Goal: Task Accomplishment & Management: Manage account settings

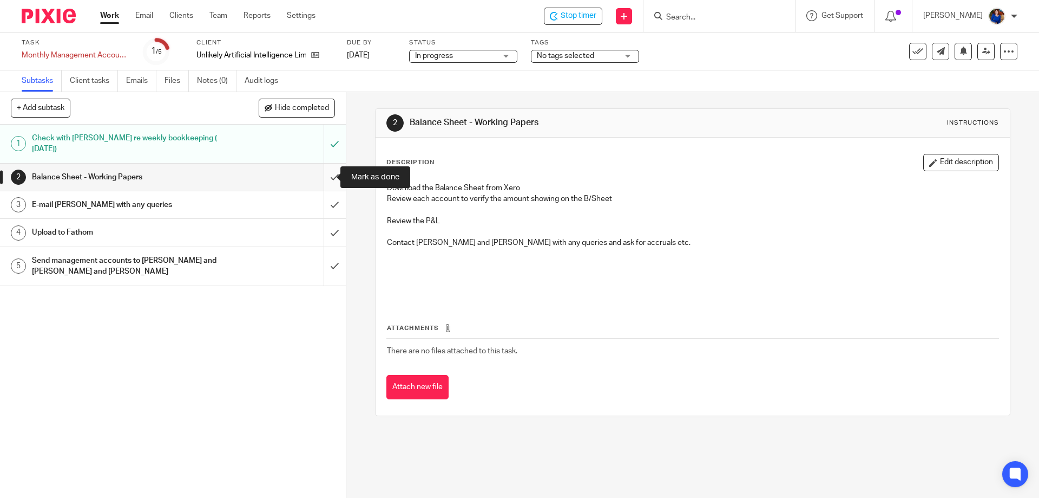
click at [325, 176] on input "submit" at bounding box center [173, 176] width 346 height 27
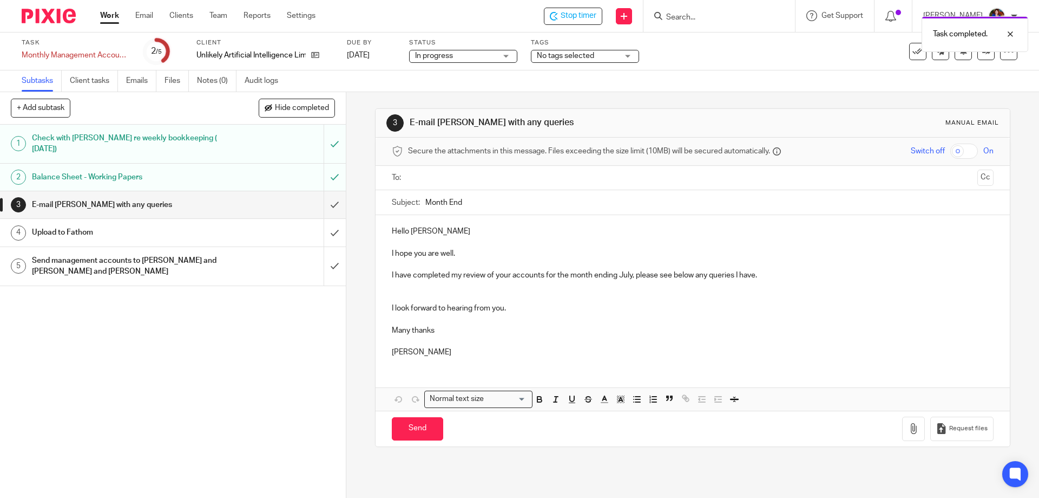
click at [163, 174] on h1 "Balance Sheet - Working Papers" at bounding box center [125, 177] width 187 height 16
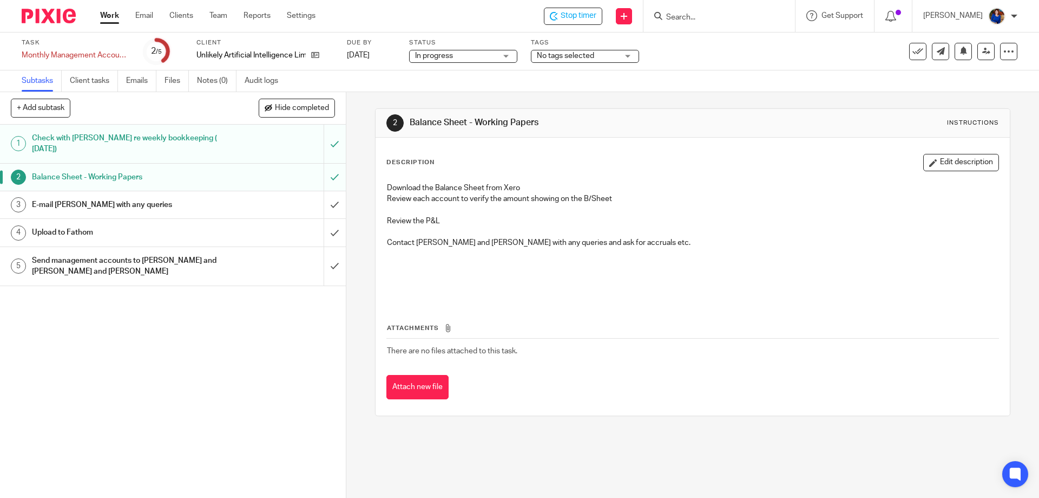
click at [114, 202] on h1 "E-mail [PERSON_NAME] with any queries" at bounding box center [125, 205] width 187 height 16
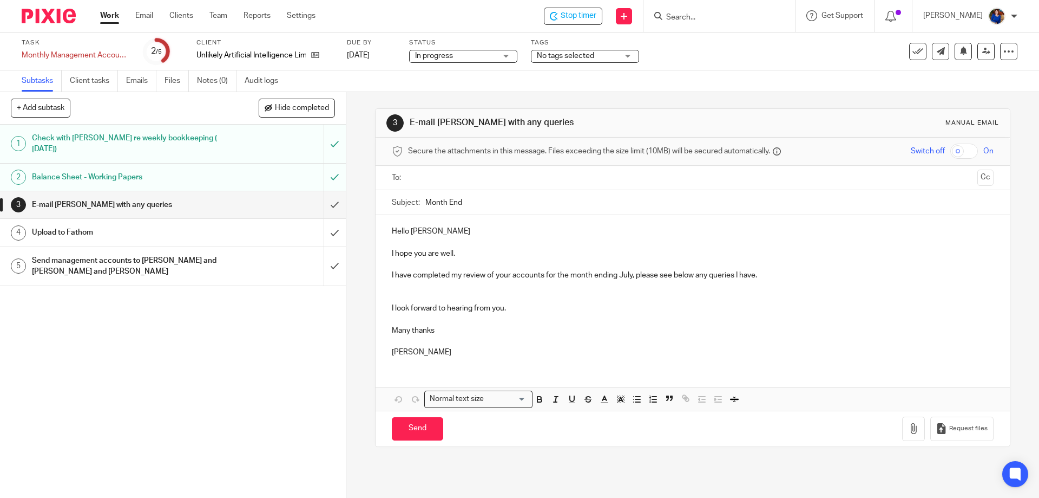
click at [430, 179] on input "text" at bounding box center [692, 178] width 561 height 12
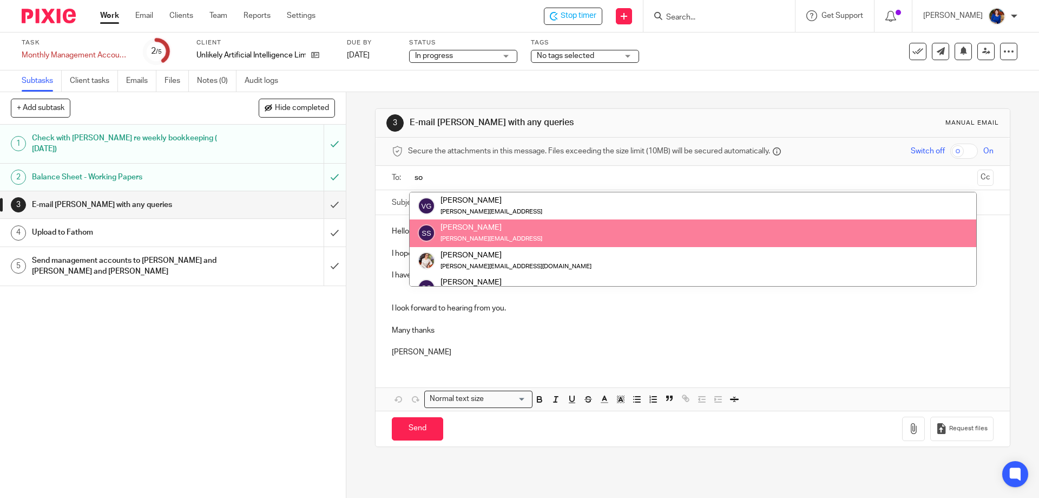
type input "so"
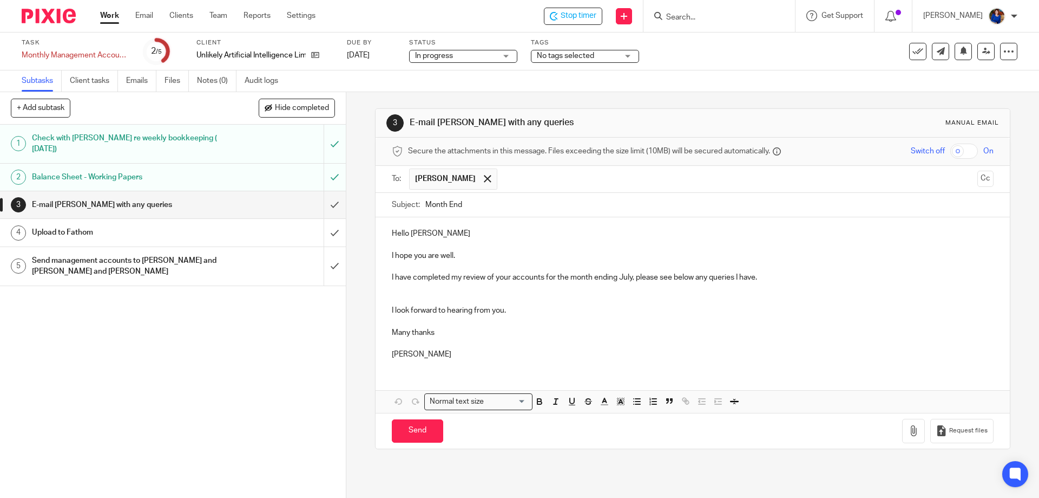
click at [473, 250] on p "I hope you are well." at bounding box center [692, 255] width 601 height 11
click at [776, 278] on p "I have completed my review of your accounts for the month ending July, please s…" at bounding box center [692, 277] width 601 height 11
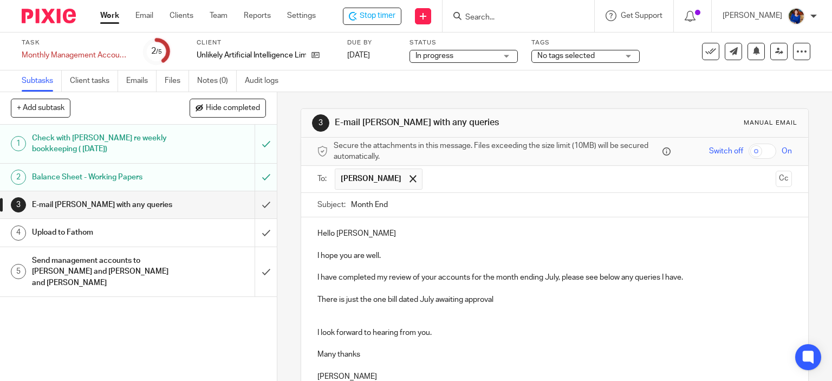
click at [522, 303] on p "There is just the one bill dated July awaiting approval" at bounding box center [554, 299] width 475 height 11
drag, startPoint x: 660, startPoint y: 299, endPoint x: 635, endPoint y: 298, distance: 25.0
drag, startPoint x: 635, startPoint y: 298, endPoint x: 661, endPoint y: 316, distance: 31.8
click at [661, 316] on p at bounding box center [554, 316] width 475 height 22
click at [470, 318] on p "There are a few large payments out of the" at bounding box center [554, 321] width 475 height 11
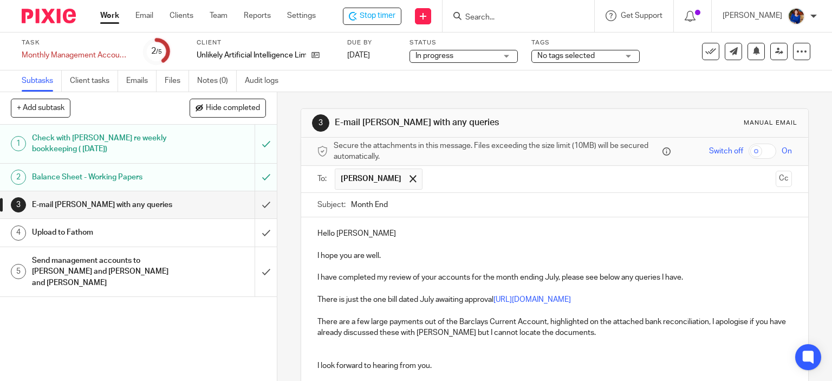
scroll to position [54, 0]
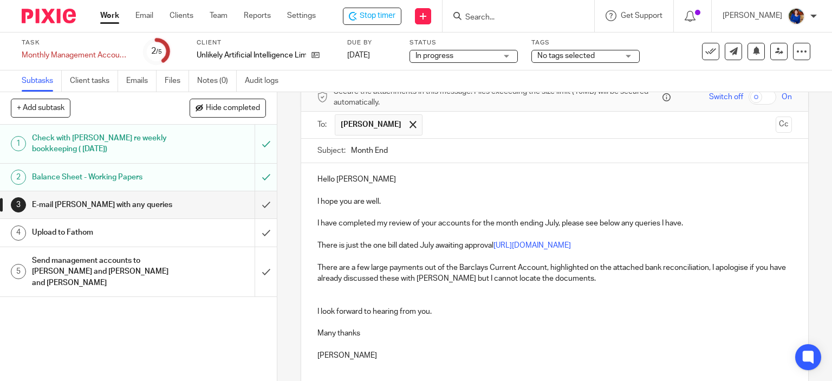
click at [580, 274] on p "There are a few large payments out of the Barclays Current Account, highlighted…" at bounding box center [554, 273] width 475 height 22
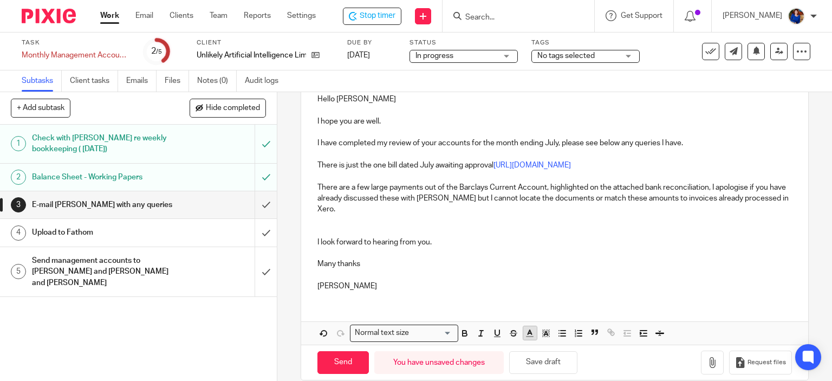
scroll to position [148, 0]
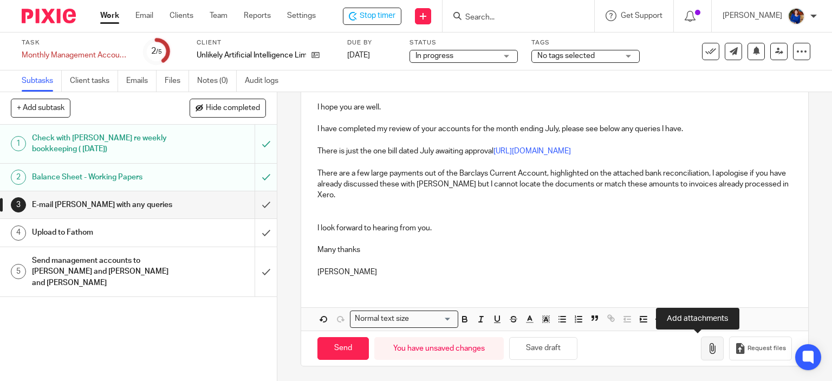
click at [707, 345] on icon "button" at bounding box center [712, 348] width 11 height 11
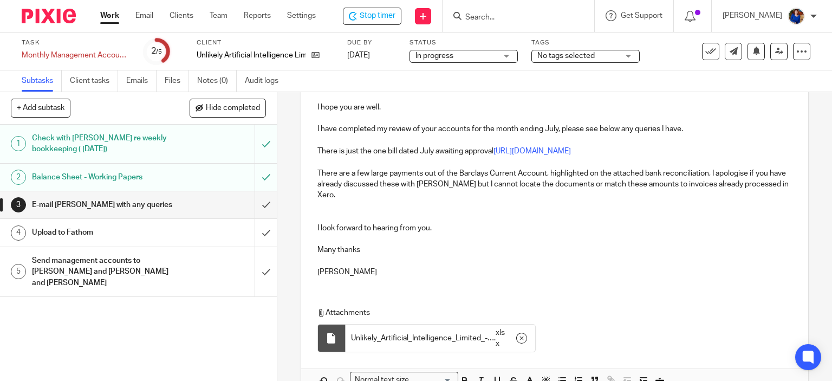
click at [342, 200] on p at bounding box center [554, 205] width 475 height 11
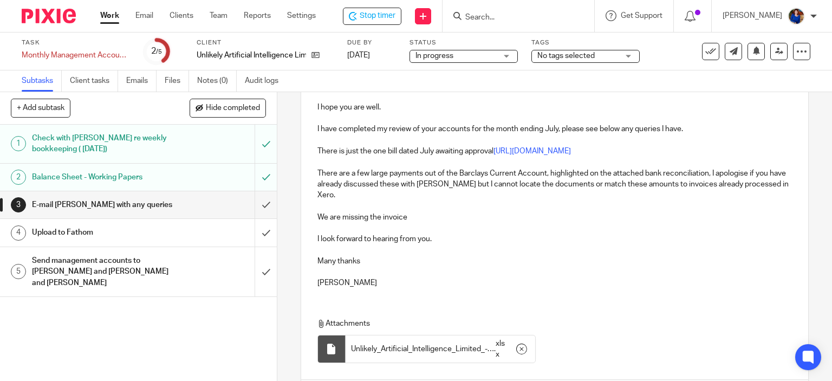
click at [420, 213] on p "We are missing the invoice" at bounding box center [554, 217] width 475 height 11
click at [411, 214] on p "We are missing the invoice" at bounding box center [554, 217] width 475 height 11
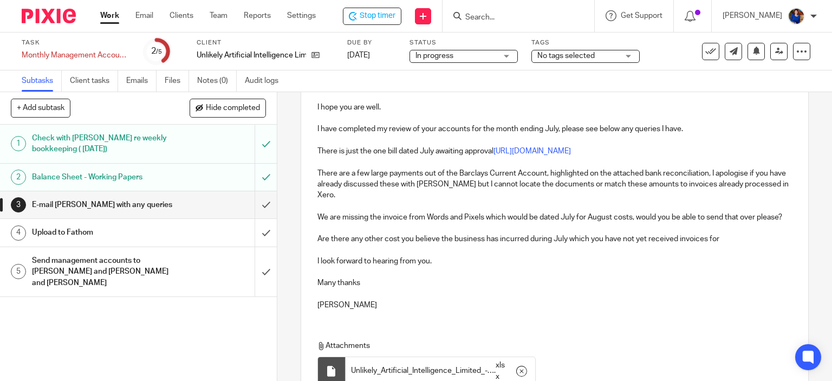
click at [396, 244] on p "Are there any other cost you believe the business has incurred during July whic…" at bounding box center [554, 238] width 475 height 11
click at [732, 244] on p "Are there any other costs you believe the business has incurred during July whi…" at bounding box center [554, 238] width 475 height 11
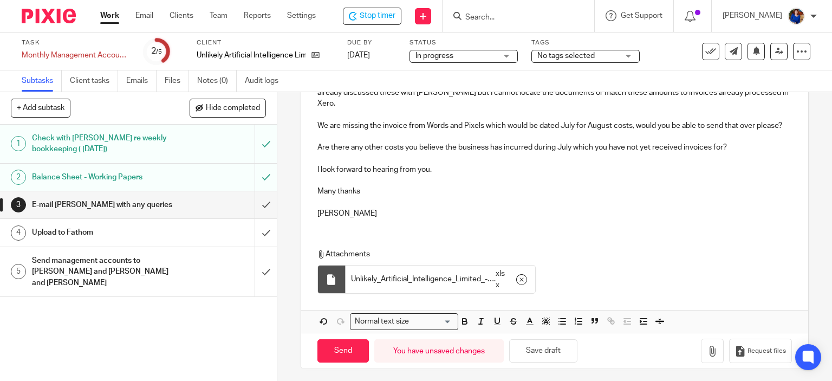
scroll to position [253, 0]
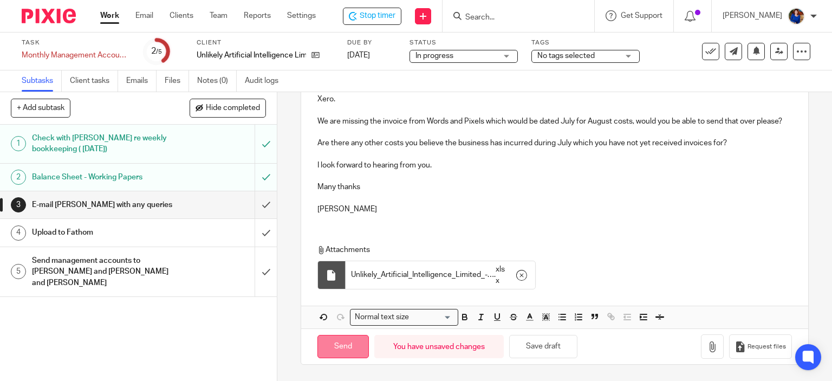
click at [335, 348] on input "Send" at bounding box center [342, 346] width 51 height 23
type input "Sent"
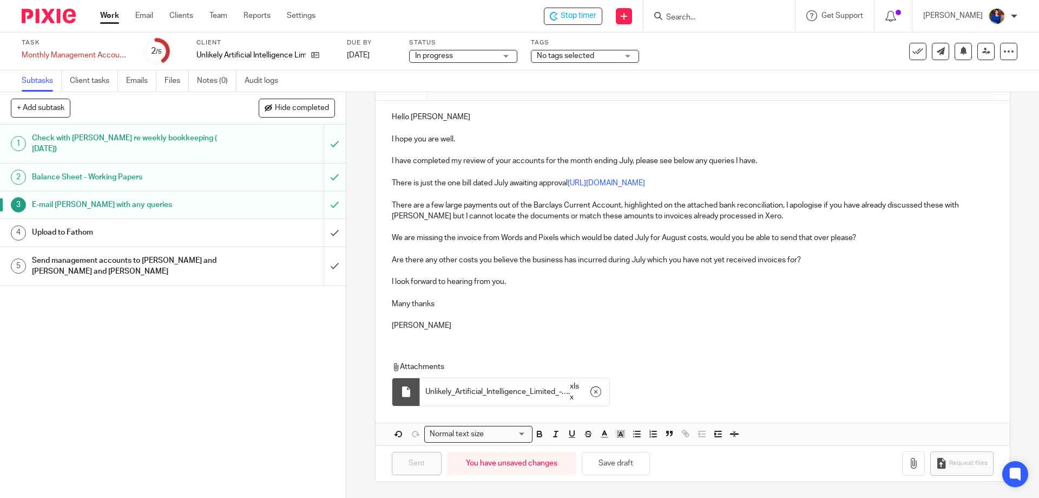
scroll to position [116, 0]
click at [569, 60] on span "No tags selected" at bounding box center [577, 55] width 81 height 11
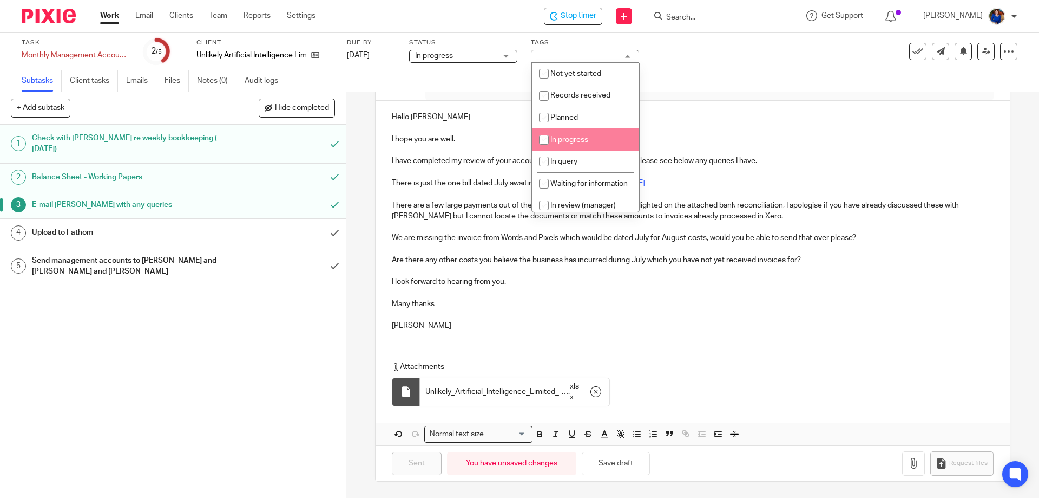
scroll to position [54, 0]
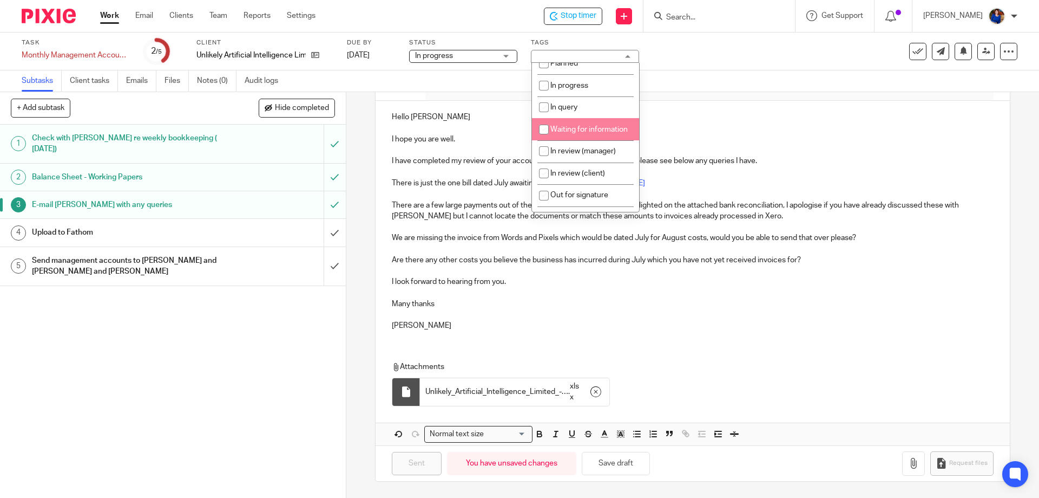
click at [545, 132] on input "checkbox" at bounding box center [544, 129] width 21 height 21
checkbox input "true"
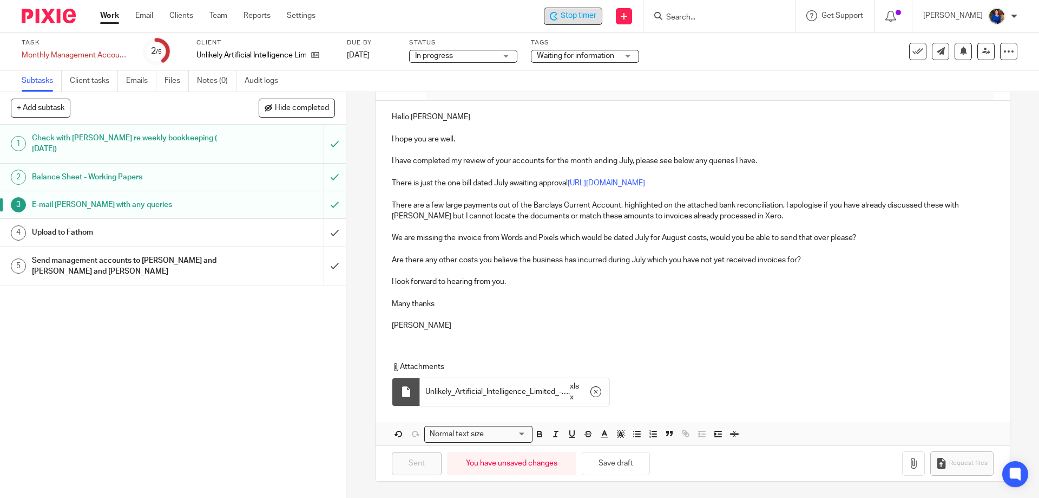
click at [573, 13] on span "Stop timer" at bounding box center [579, 15] width 36 height 11
click at [111, 15] on link "Work" at bounding box center [109, 15] width 19 height 11
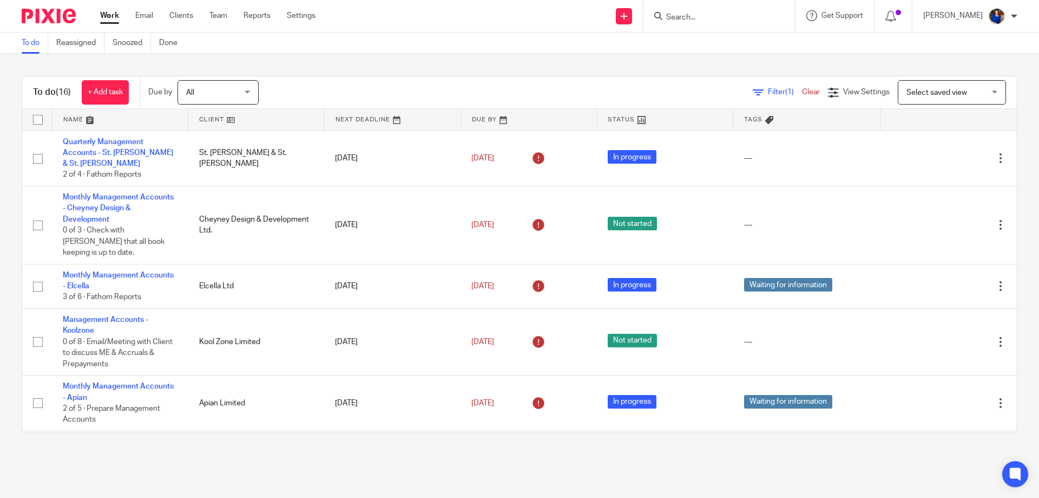
click at [701, 19] on input "Search" at bounding box center [713, 18] width 97 height 10
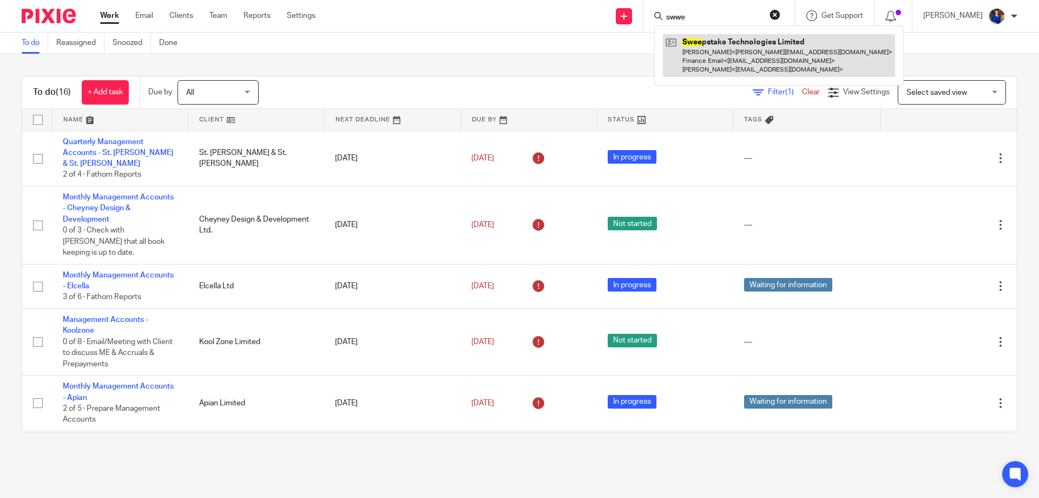
type input "swwe"
click at [711, 40] on link at bounding box center [779, 55] width 232 height 43
click at [709, 47] on link at bounding box center [779, 55] width 232 height 43
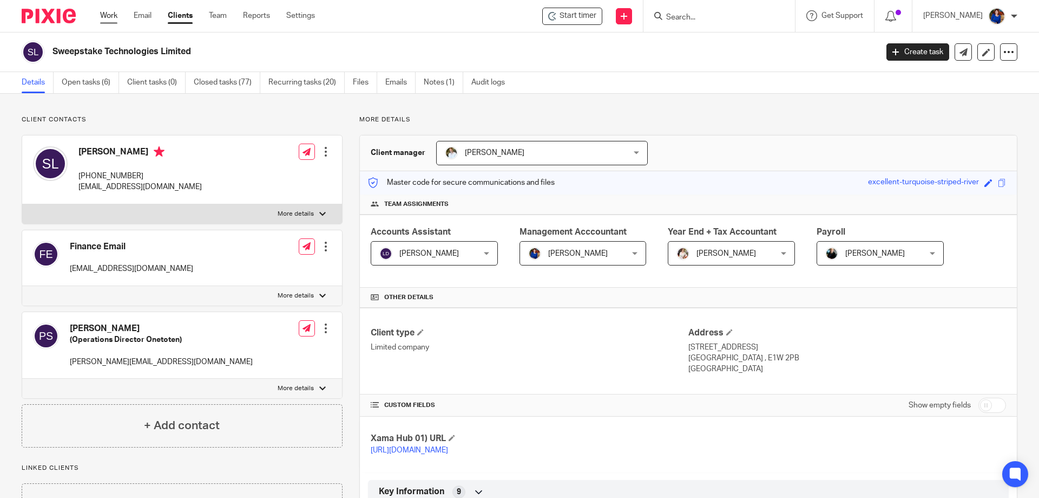
click at [109, 16] on link "Work" at bounding box center [108, 15] width 17 height 11
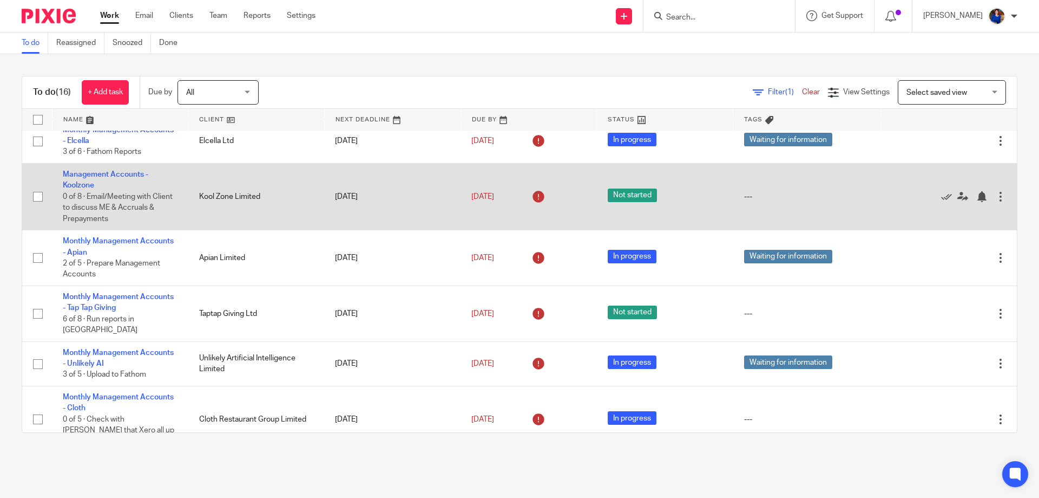
scroll to position [144, 0]
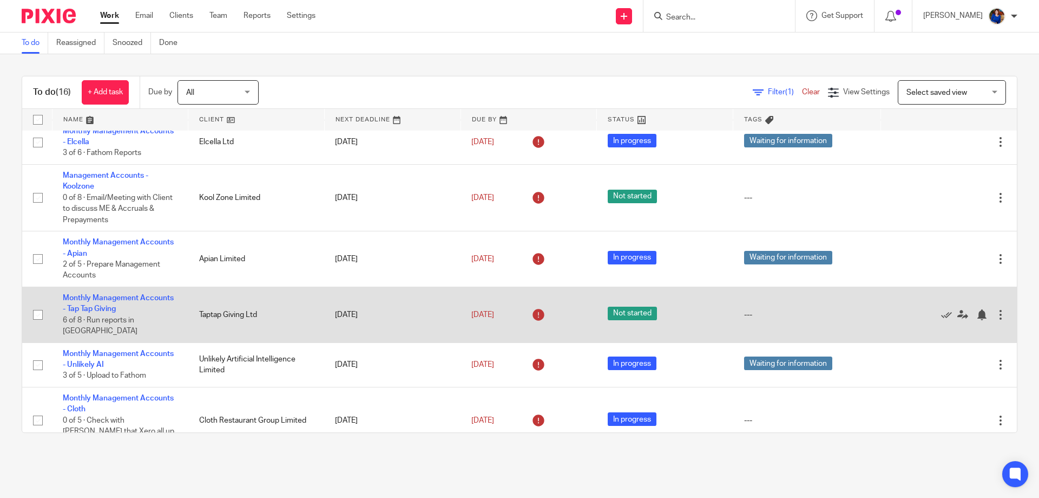
click at [148, 287] on td "Monthly Management Accounts - Tap Tap Giving 6 of 8 · Run reports in [GEOGRAPHI…" at bounding box center [120, 315] width 136 height 56
click at [148, 294] on link "Monthly Management Accounts - Tap Tap Giving" at bounding box center [118, 303] width 111 height 18
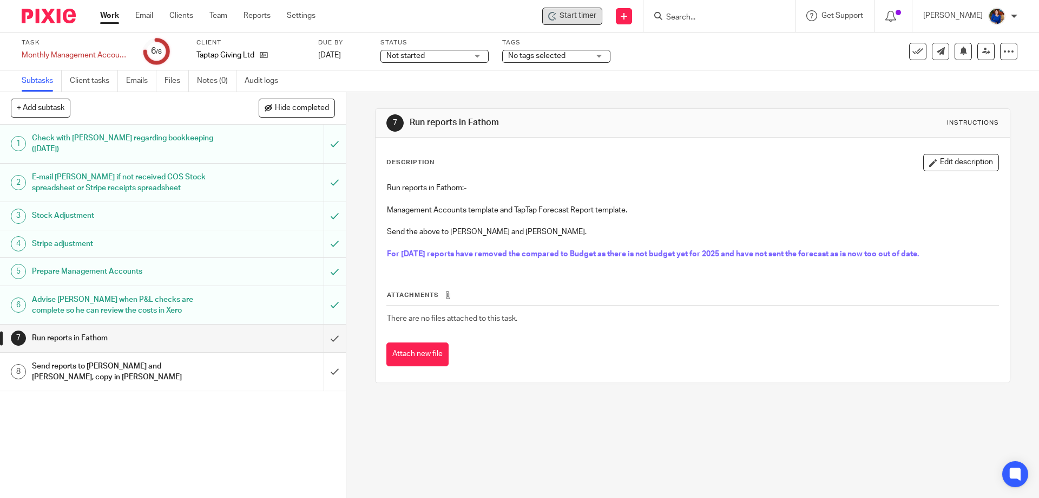
click at [573, 12] on span "Start timer" at bounding box center [578, 15] width 37 height 11
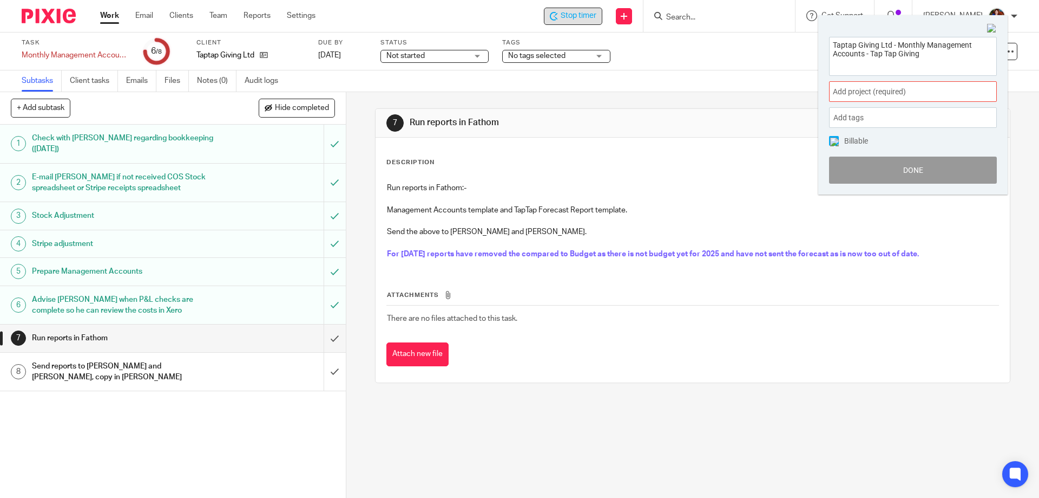
click at [879, 87] on span "Add project (required) :" at bounding box center [901, 91] width 136 height 11
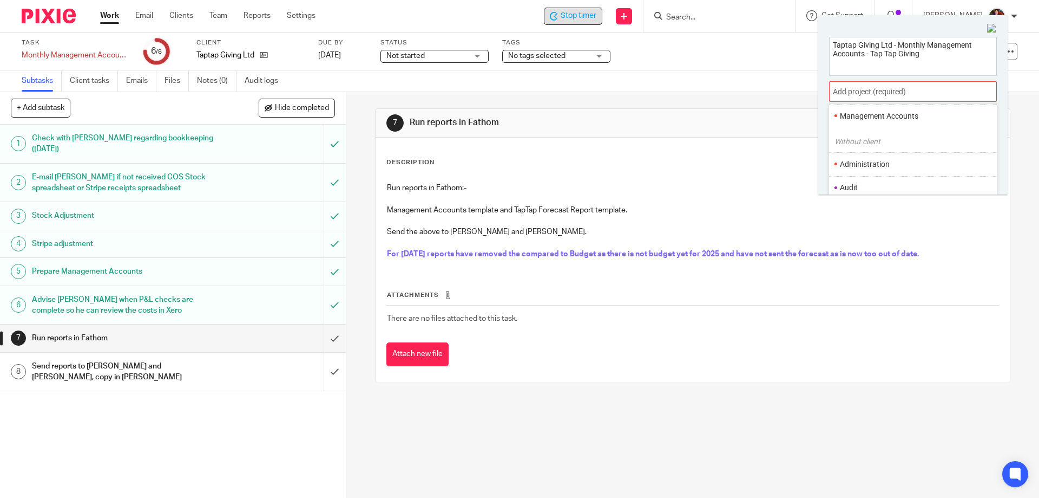
scroll to position [54, 0]
click at [873, 139] on li "Management Accounts" at bounding box center [910, 140] width 141 height 11
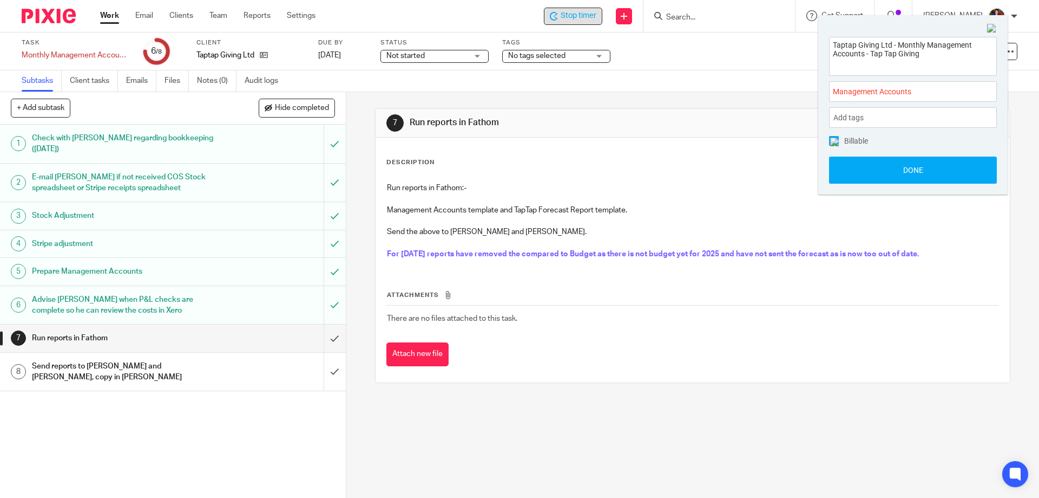
click at [832, 138] on img at bounding box center [834, 142] width 9 height 9
click at [847, 167] on button "Done" at bounding box center [913, 169] width 168 height 27
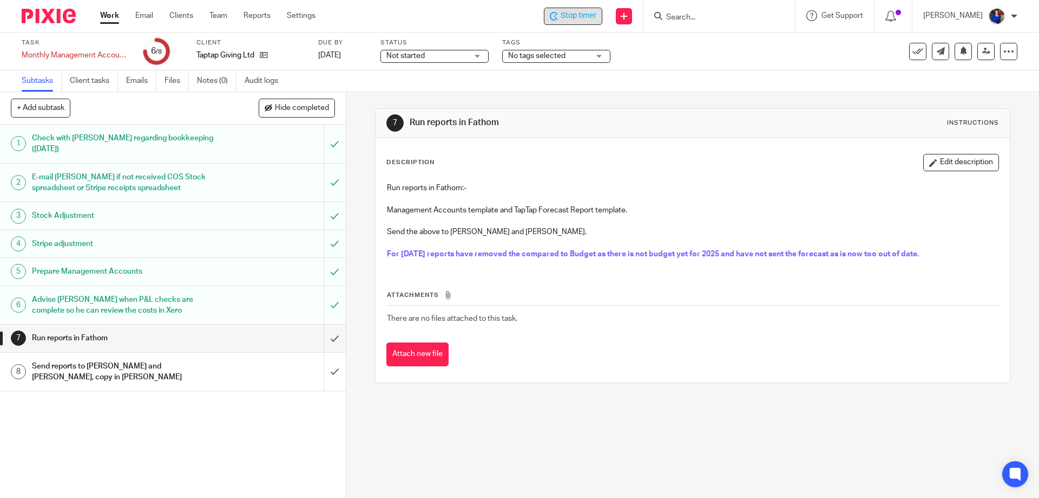
click at [581, 19] on span "Stop timer" at bounding box center [579, 15] width 36 height 11
click at [109, 14] on link "Work" at bounding box center [109, 15] width 19 height 11
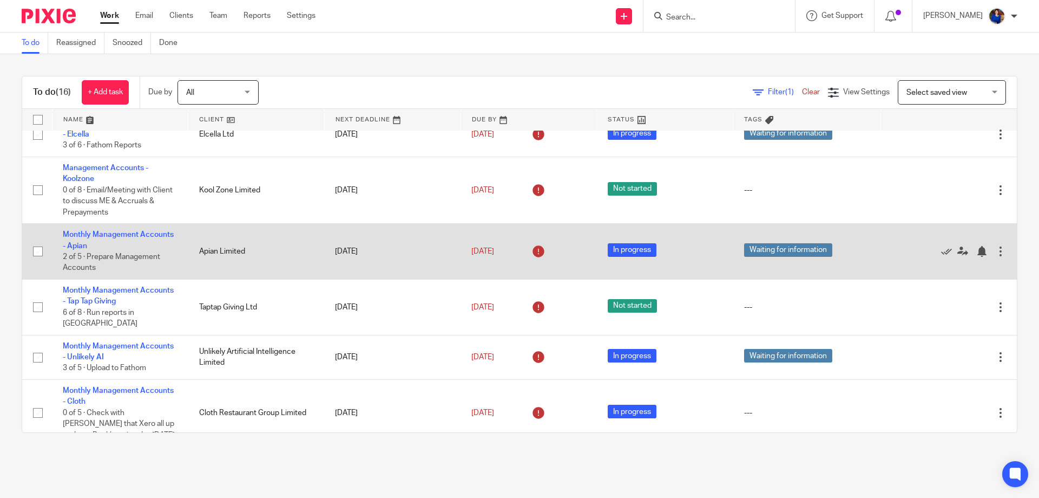
scroll to position [217, 0]
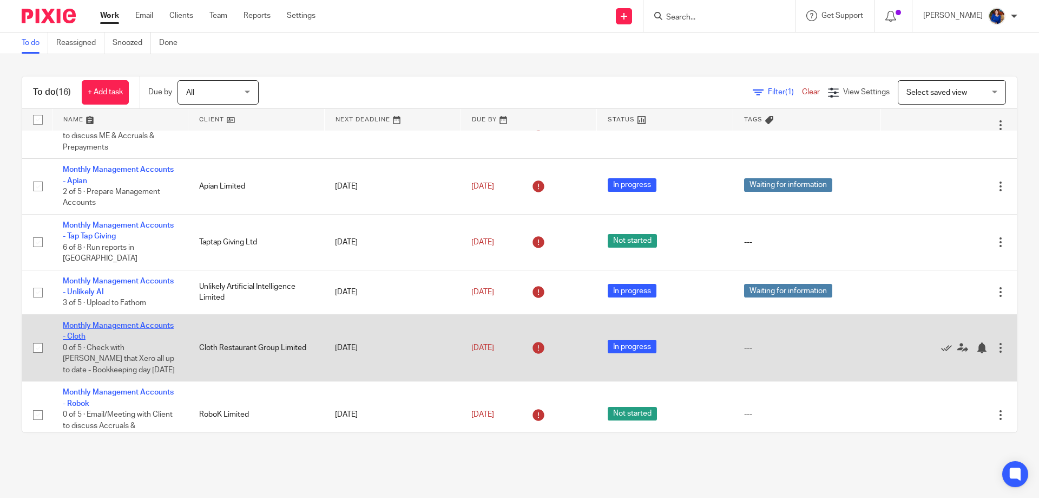
click at [129, 322] on link "Monthly Management Accounts - Cloth" at bounding box center [118, 331] width 111 height 18
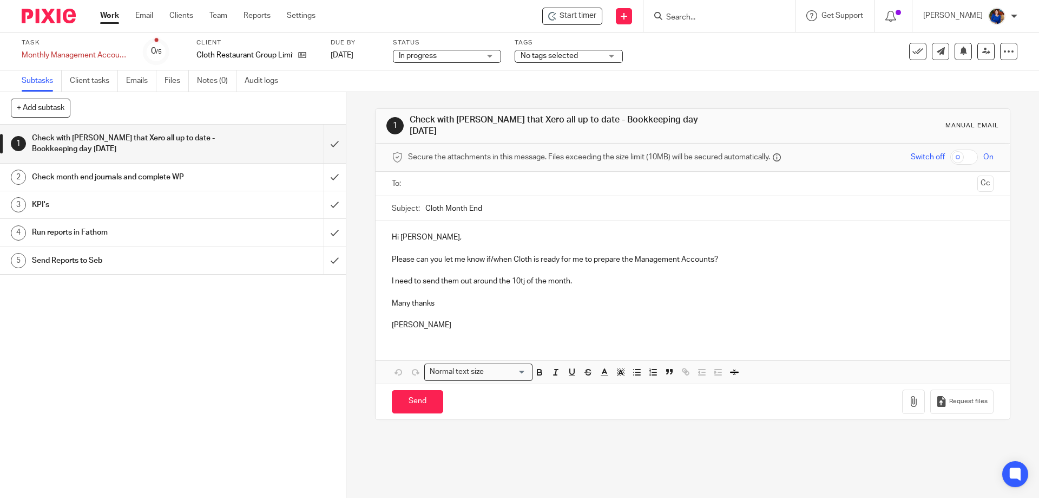
click at [579, 14] on span "Start timer" at bounding box center [578, 15] width 37 height 11
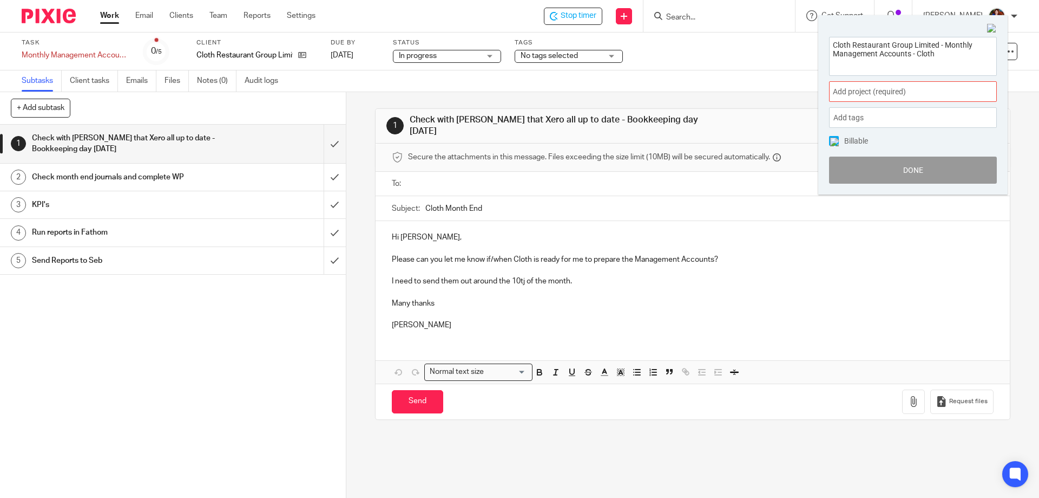
click at [936, 91] on span "Add project (required) :" at bounding box center [901, 91] width 136 height 11
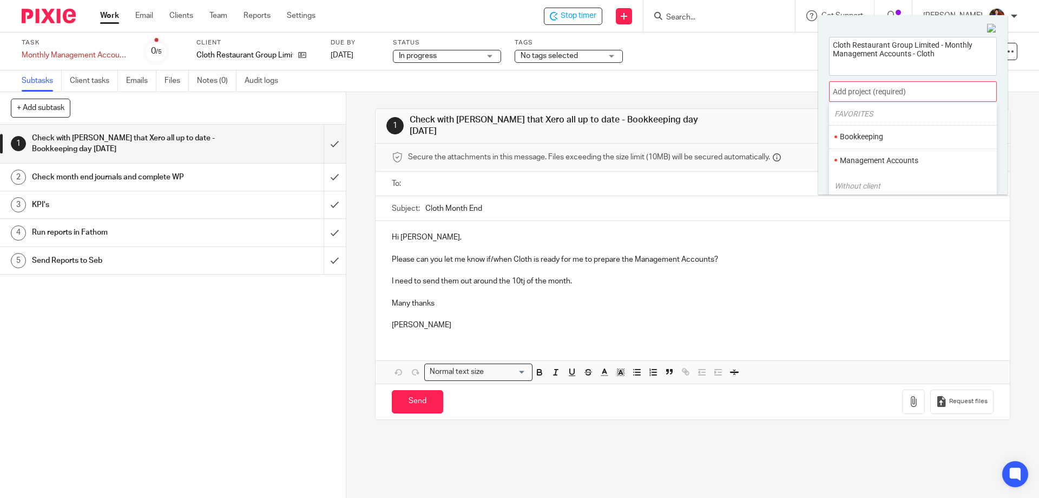
scroll to position [54, 0]
click at [889, 142] on li "Management Accounts" at bounding box center [910, 140] width 141 height 11
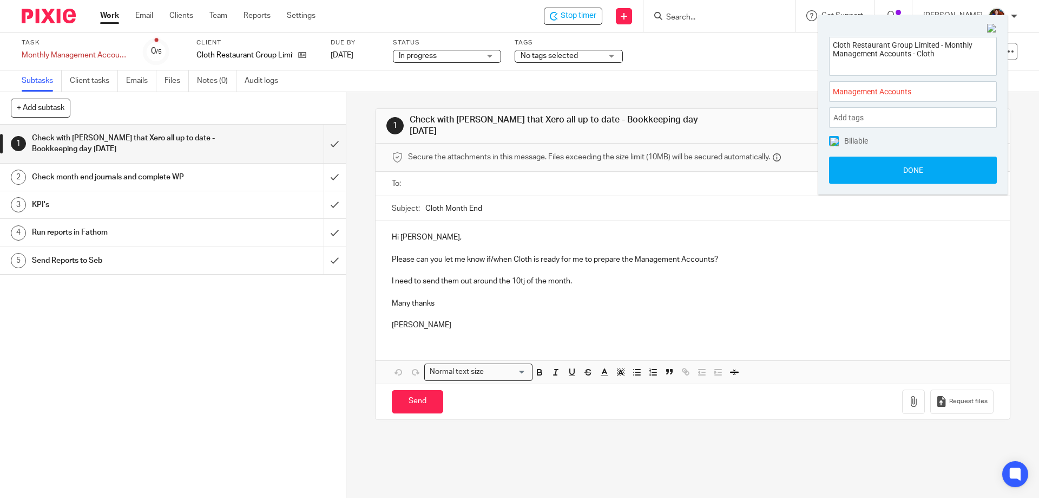
click at [835, 140] on img at bounding box center [834, 142] width 9 height 9
click at [847, 170] on button "Done" at bounding box center [913, 169] width 168 height 27
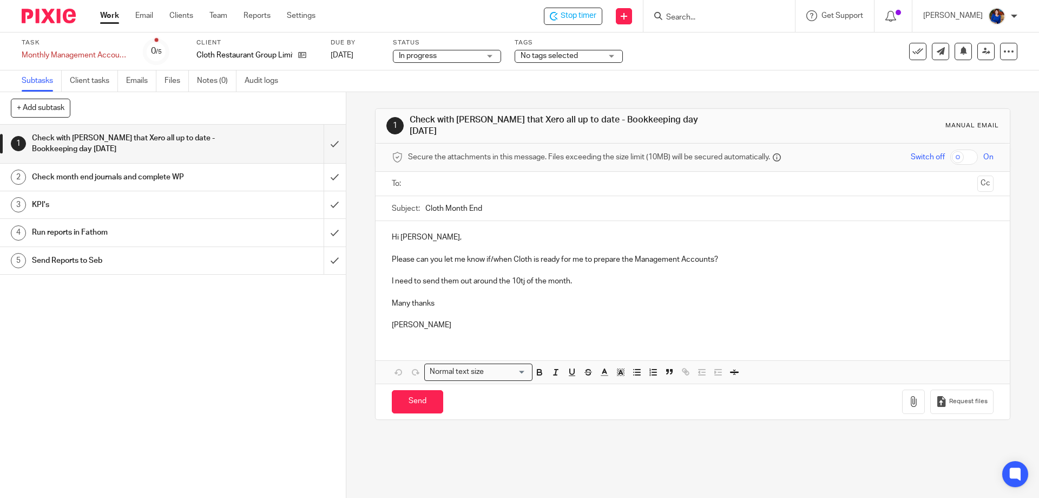
click at [136, 176] on h1 "Check month end journals and complete WP" at bounding box center [125, 177] width 187 height 16
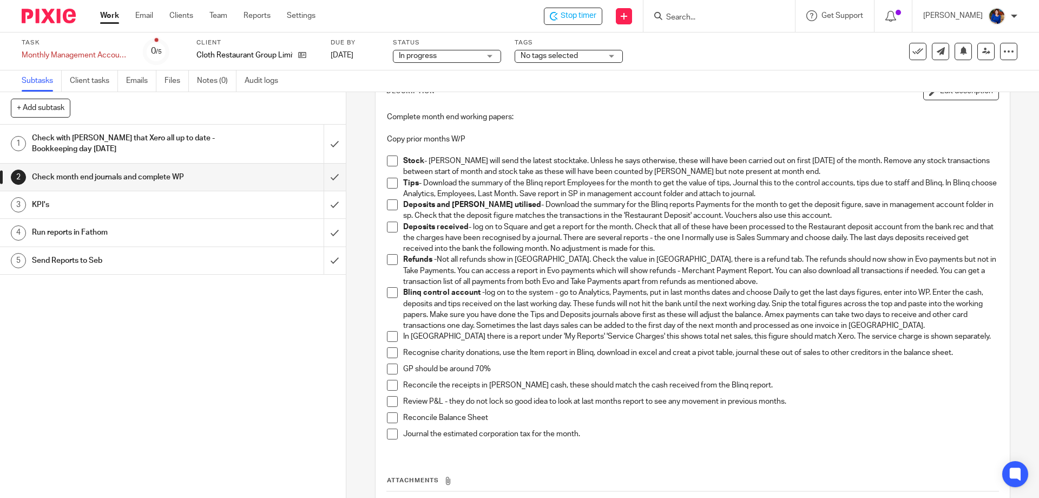
scroll to position [54, 0]
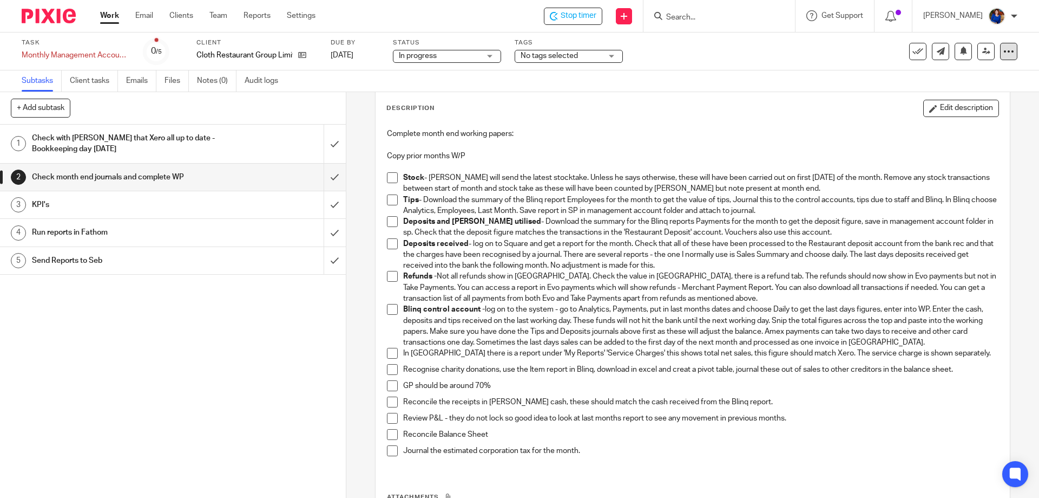
click at [1004, 54] on icon at bounding box center [1009, 51] width 11 height 11
click at [392, 198] on span at bounding box center [392, 199] width 11 height 11
click at [582, 16] on div "Subtask instruction updated." at bounding box center [774, 31] width 509 height 41
click at [113, 19] on link "Work" at bounding box center [109, 15] width 19 height 11
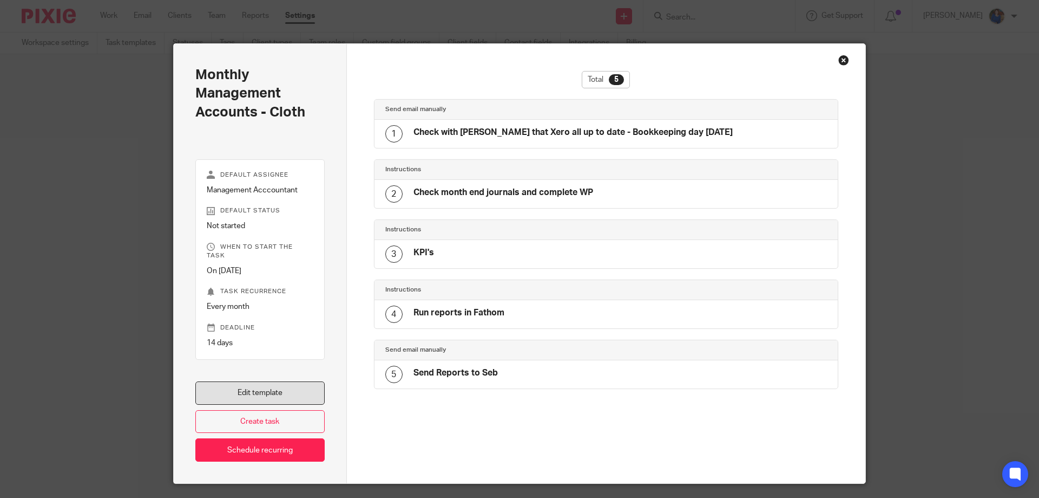
click at [276, 381] on link "Edit template" at bounding box center [259, 392] width 129 height 23
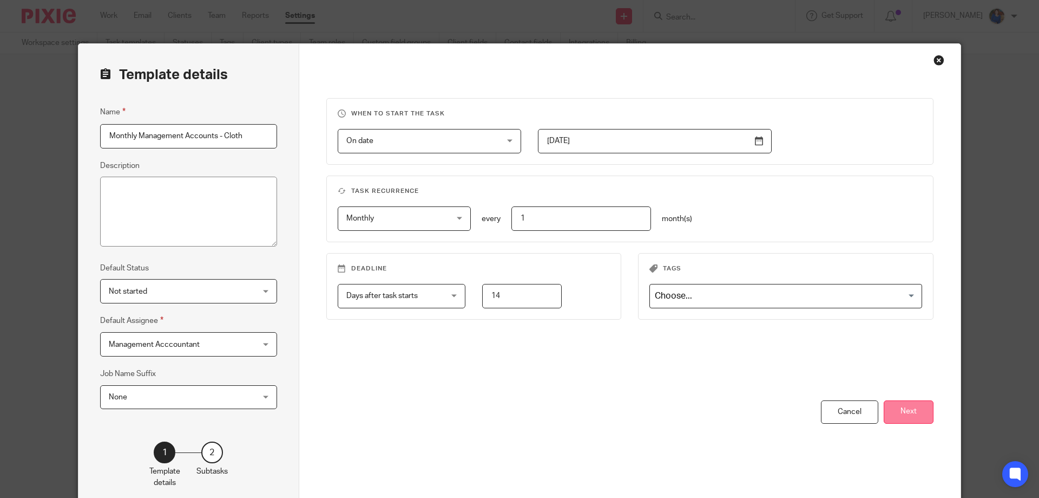
click at [899, 404] on button "Next" at bounding box center [909, 411] width 50 height 23
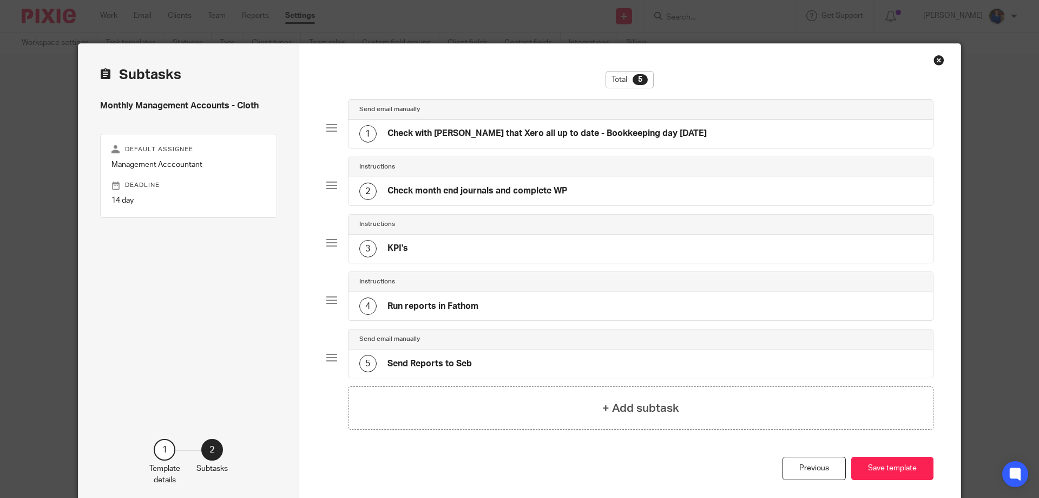
click at [579, 187] on div "2 Check month end journals and complete WP" at bounding box center [641, 191] width 585 height 28
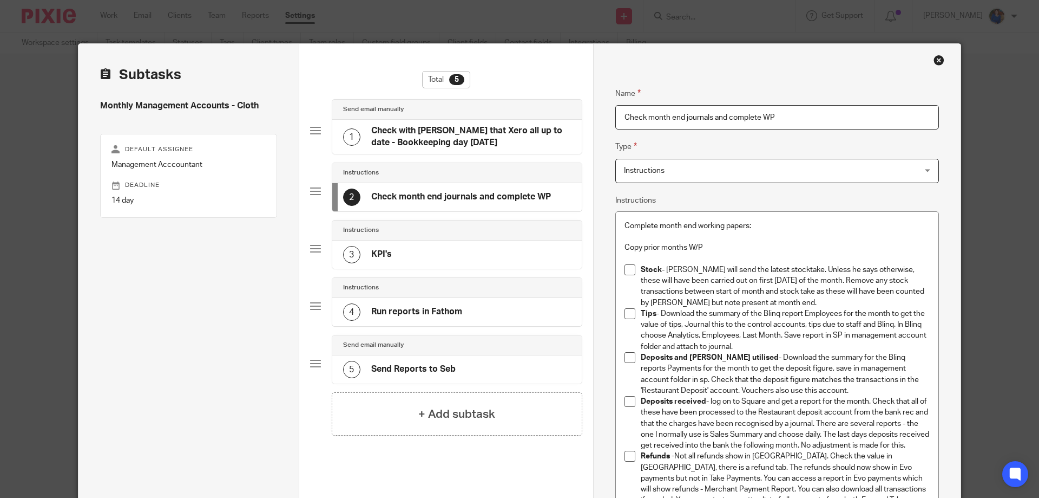
click at [762, 341] on p "Tips - Download the summary of the Blinq report Employees for the month to get …" at bounding box center [785, 330] width 289 height 44
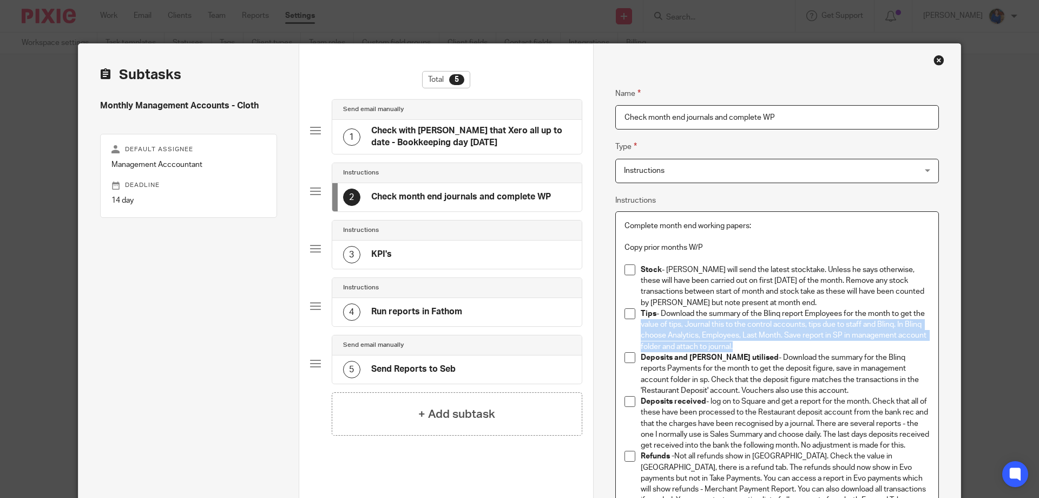
drag, startPoint x: 760, startPoint y: 343, endPoint x: 638, endPoint y: 330, distance: 122.6
click at [641, 330] on p "Tips - Download the summary of the Blinq report Employees for the month to get …" at bounding box center [785, 330] width 289 height 44
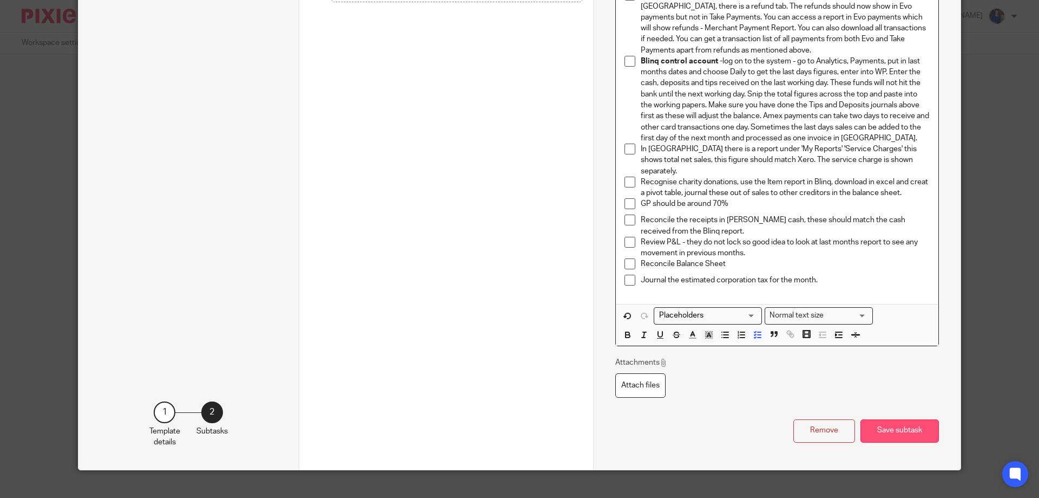
click at [908, 430] on button "Save subtask" at bounding box center [900, 430] width 79 height 23
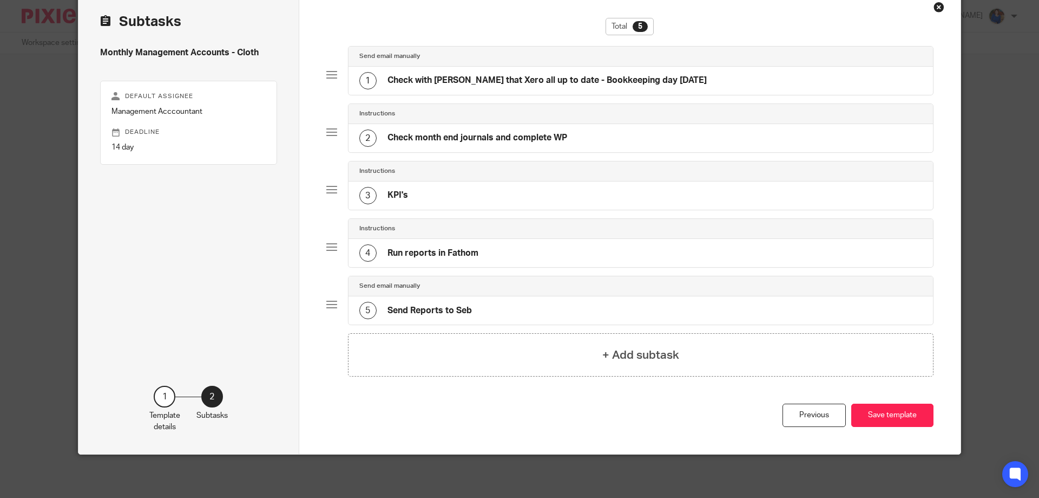
scroll to position [53, 0]
click at [896, 415] on button "Save template" at bounding box center [893, 414] width 82 height 23
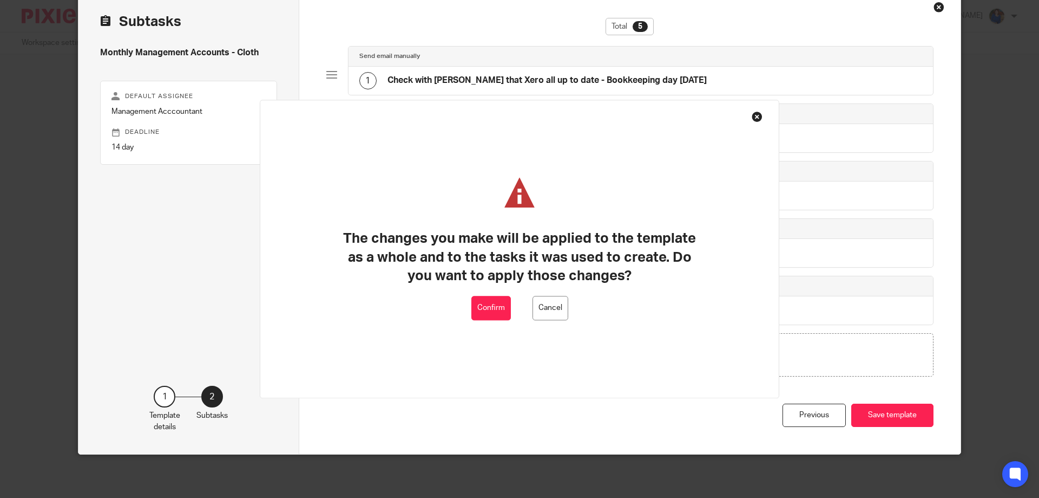
click at [493, 309] on button "Confirm" at bounding box center [492, 308] width 40 height 24
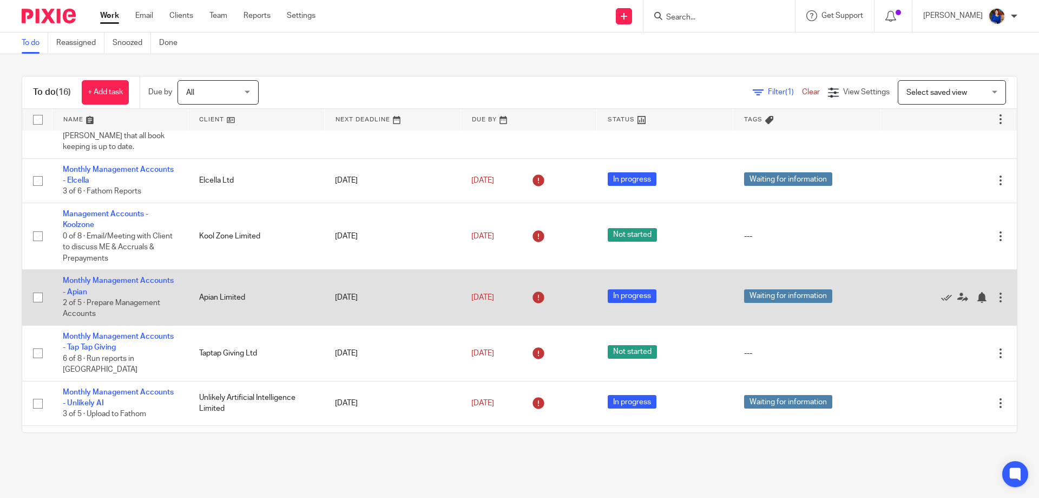
scroll to position [217, 0]
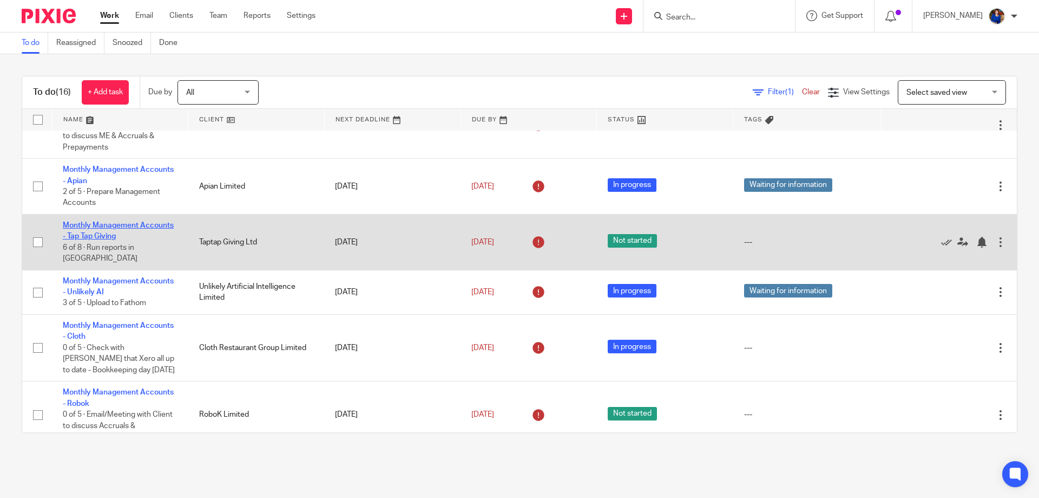
click at [130, 221] on link "Monthly Management Accounts - Tap Tap Giving" at bounding box center [118, 230] width 111 height 18
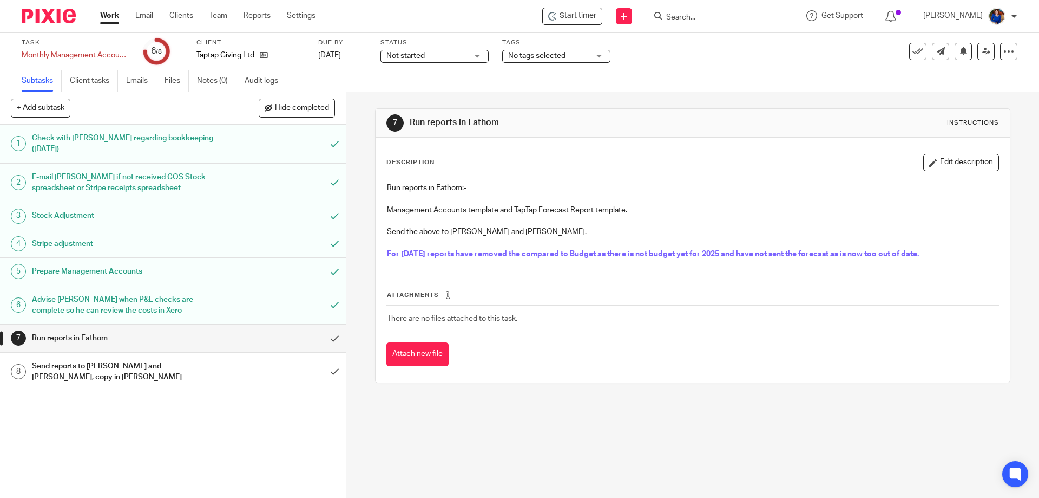
click at [169, 340] on h1 "Run reports in Fathom" at bounding box center [125, 338] width 187 height 16
click at [321, 339] on input "submit" at bounding box center [173, 337] width 346 height 27
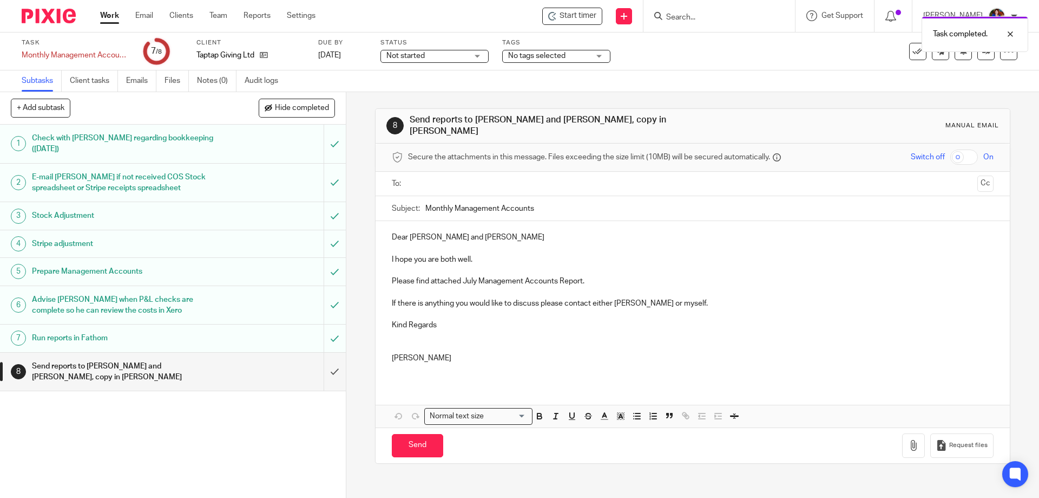
click at [447, 178] on input "text" at bounding box center [692, 184] width 561 height 12
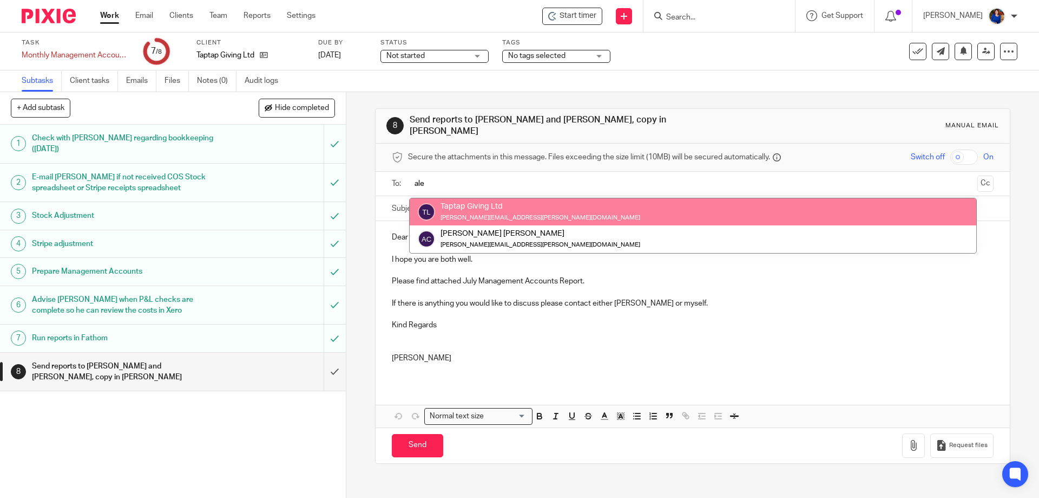
type input "ale"
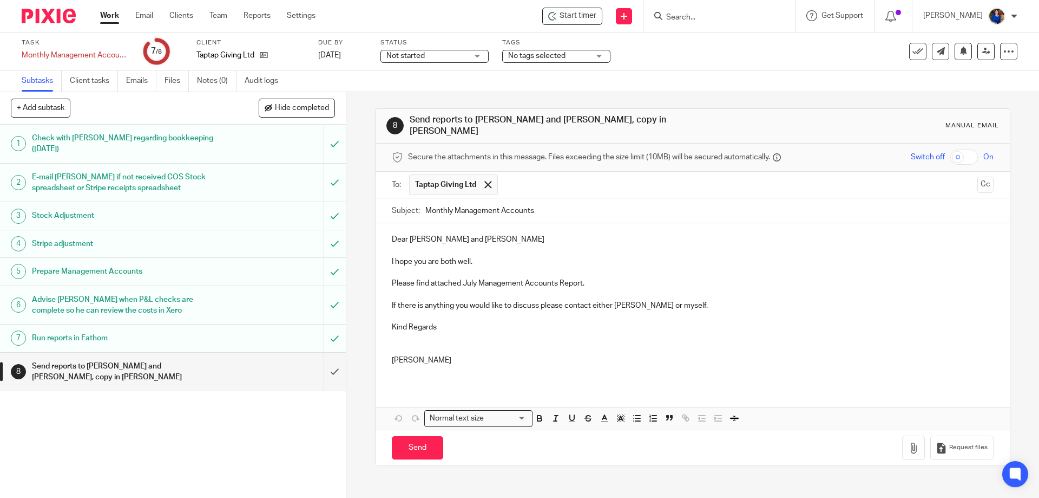
click at [528, 176] on input "text" at bounding box center [738, 184] width 470 height 21
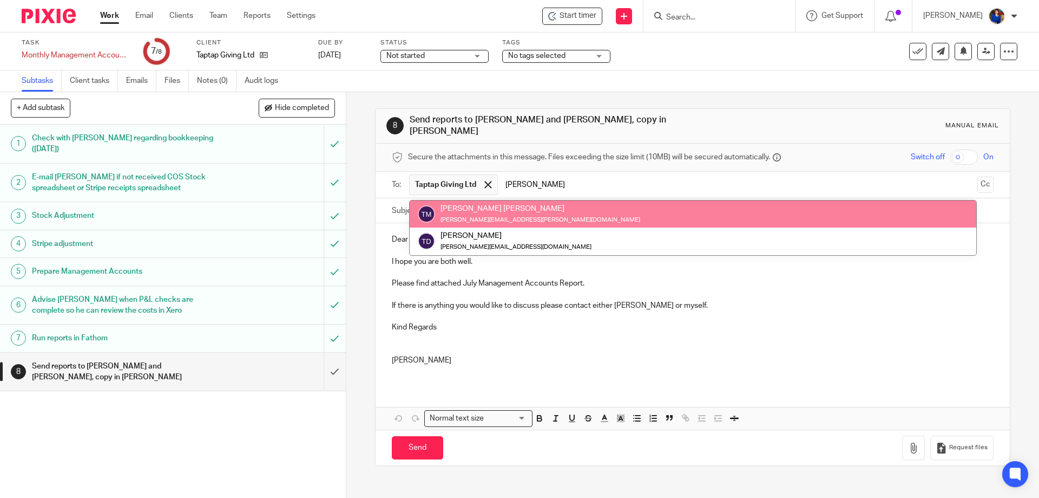
type input "tom"
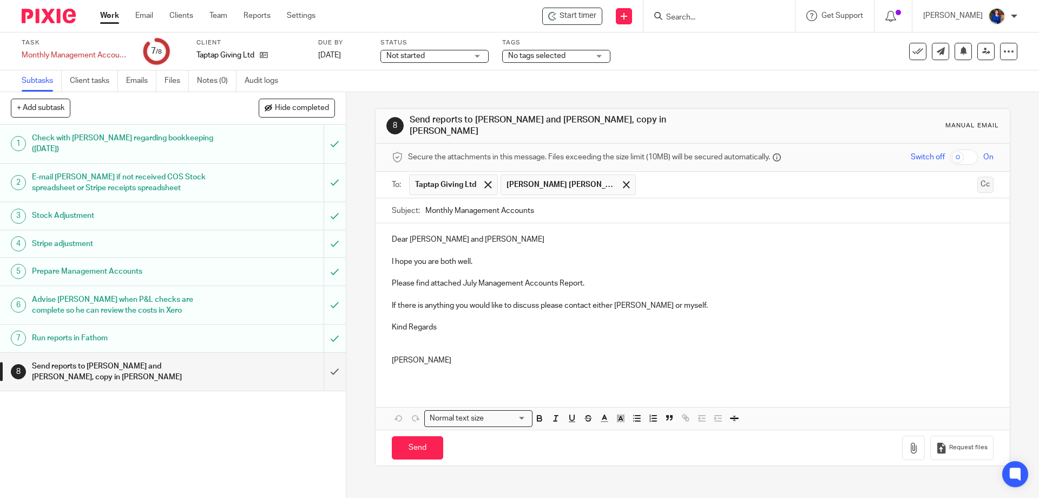
click at [978, 176] on button "Cc" at bounding box center [986, 184] width 16 height 16
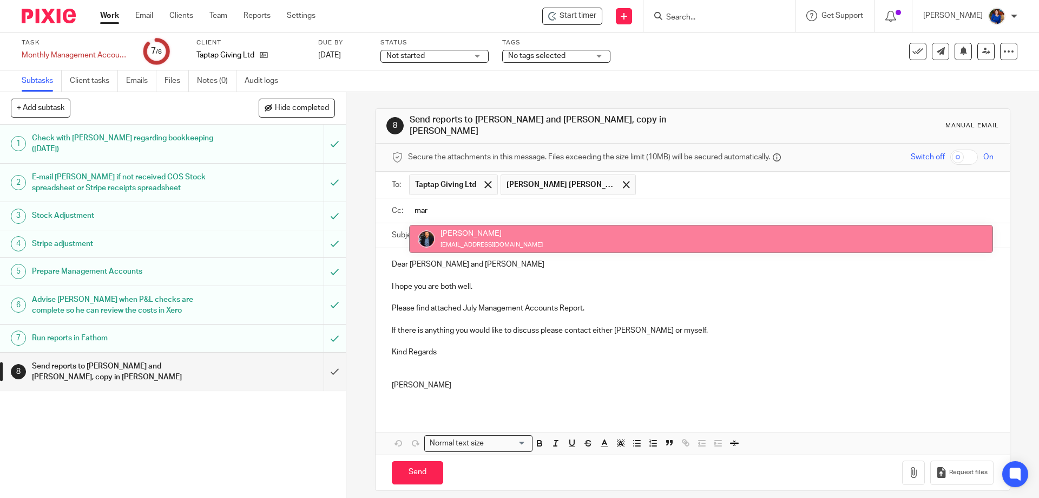
type input "mar"
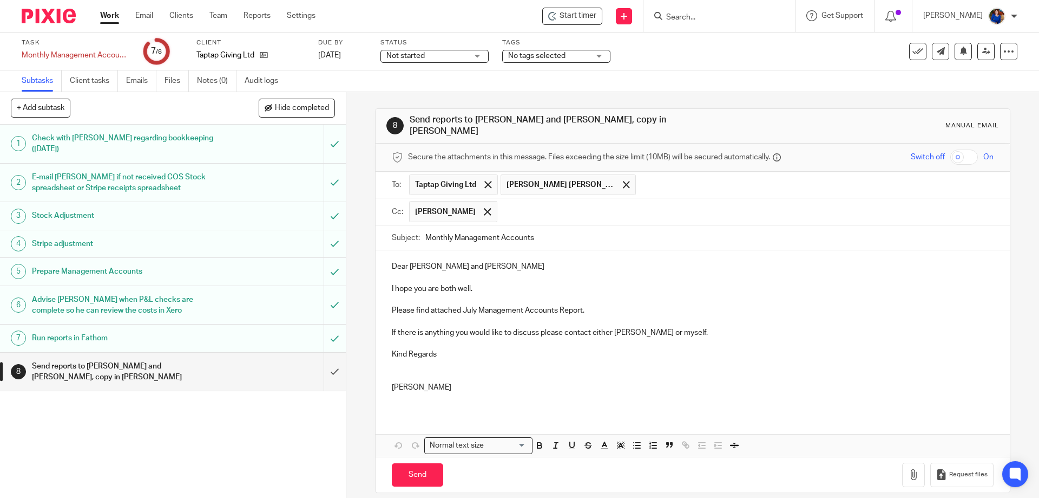
click at [480, 283] on p "I hope you are both well." at bounding box center [692, 288] width 601 height 11
click at [908, 472] on icon "button" at bounding box center [913, 474] width 11 height 11
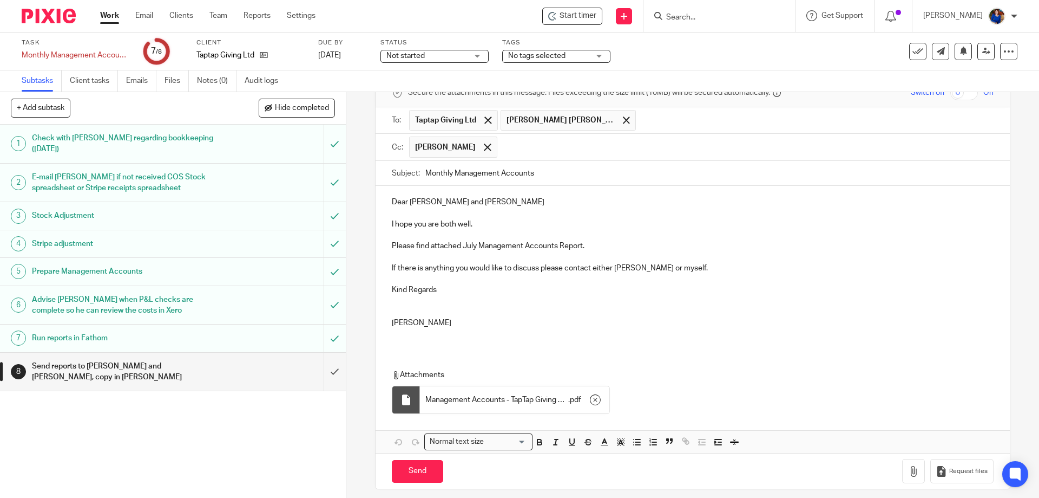
scroll to position [67, 0]
click at [426, 462] on input "Send" at bounding box center [417, 468] width 51 height 23
type input "Sent"
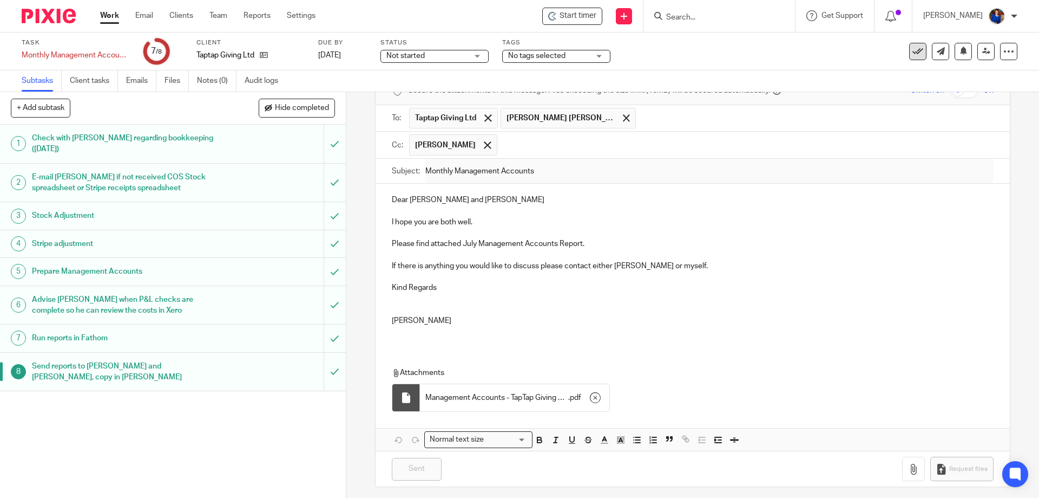
click at [913, 54] on icon at bounding box center [918, 51] width 11 height 11
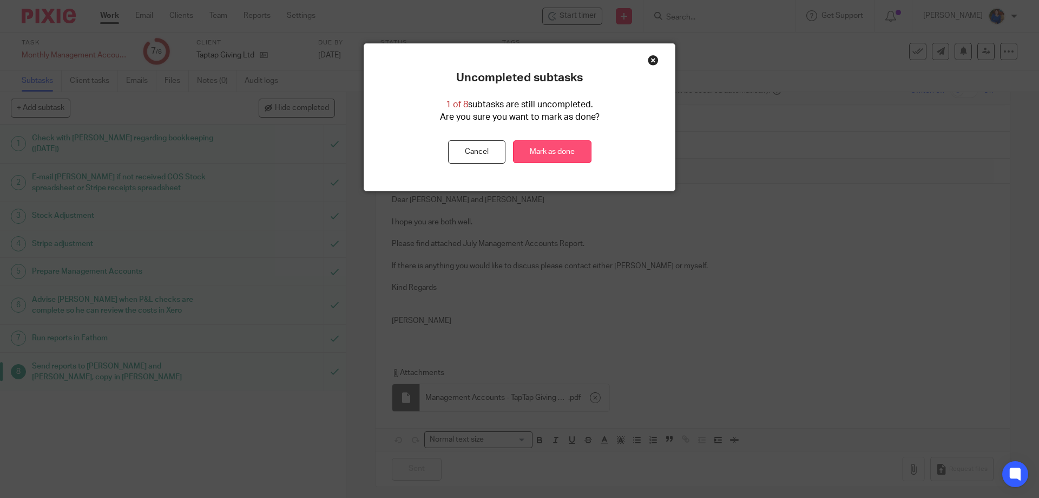
click at [548, 154] on link "Mark as done" at bounding box center [552, 151] width 79 height 23
